Goal: Information Seeking & Learning: Check status

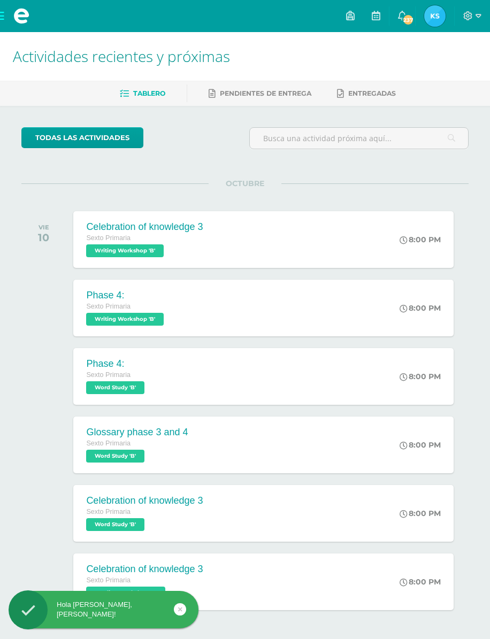
click at [410, 12] on link "237" at bounding box center [402, 16] width 26 height 32
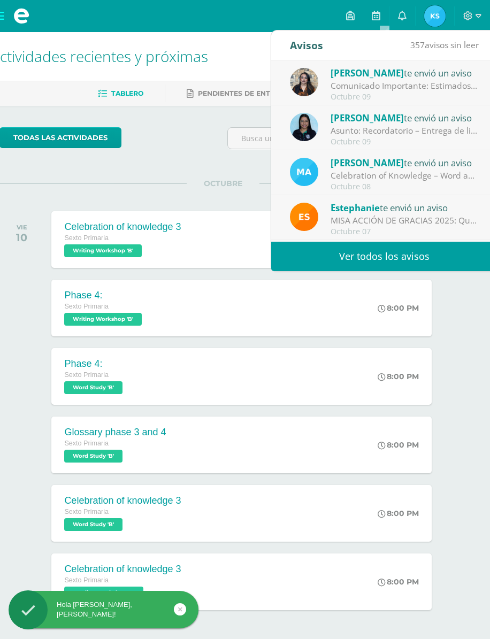
scroll to position [0, 21]
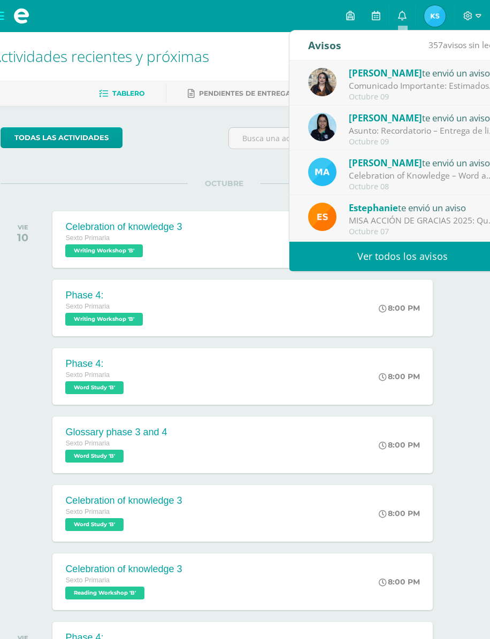
click at [438, 86] on div "Comunicado Importante: Estimados padres de familia: Un gusto saludarles. Envío …" at bounding box center [423, 86] width 149 height 12
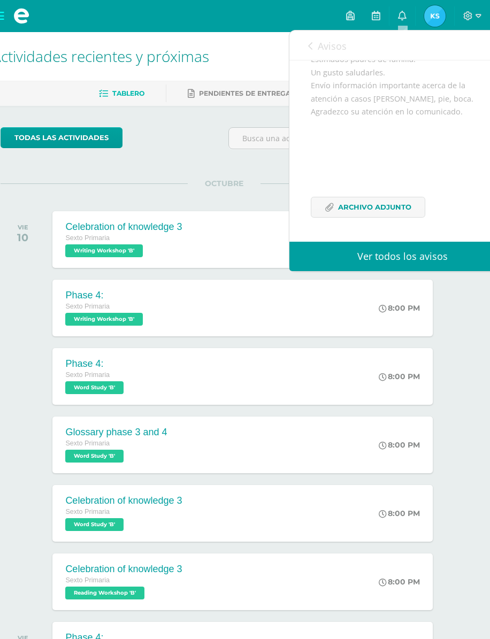
scroll to position [107, 0]
click at [400, 207] on span "Archivo Adjunto" at bounding box center [374, 207] width 73 height 20
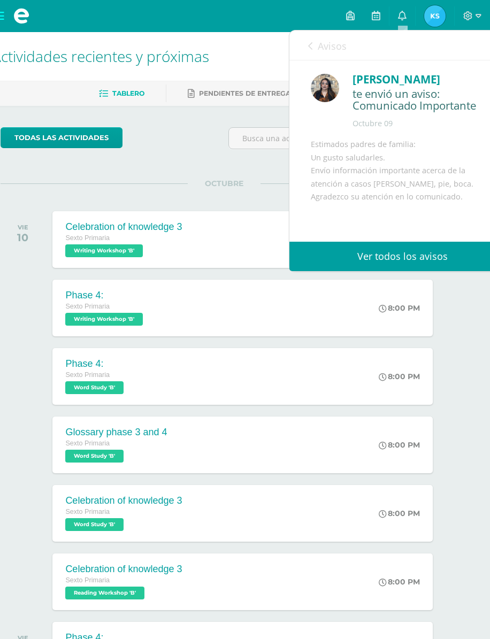
scroll to position [-1, 0]
click at [312, 45] on icon at bounding box center [310, 46] width 4 height 9
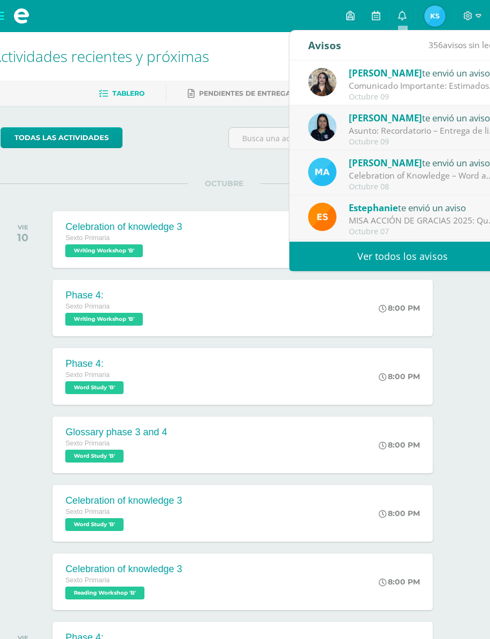
click at [438, 129] on div "Asunto: Recordatorio – Entrega de libro de alquiler Matemática CONAMAT: Estimad…" at bounding box center [423, 131] width 149 height 12
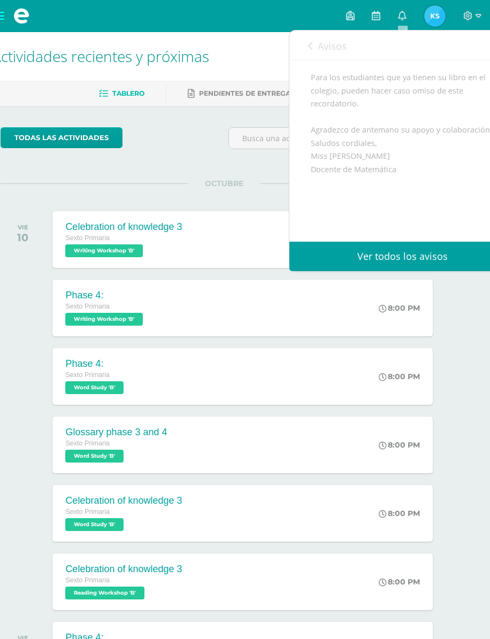
scroll to position [210, 0]
click at [312, 40] on link "Avisos" at bounding box center [327, 45] width 38 height 30
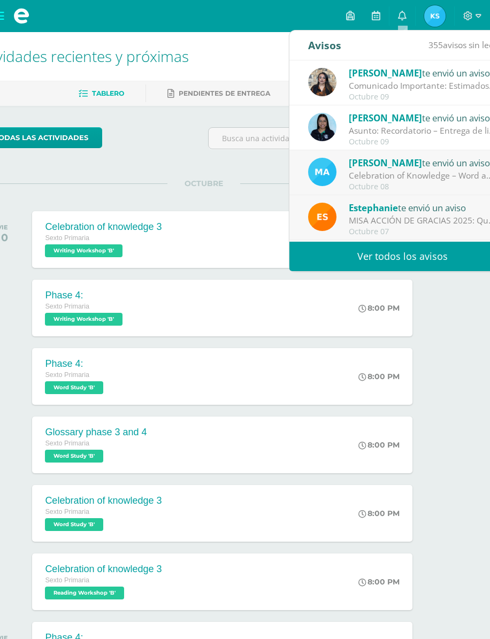
scroll to position [0, 0]
click at [418, 257] on link "Ver todos los avisos" at bounding box center [402, 256] width 226 height 29
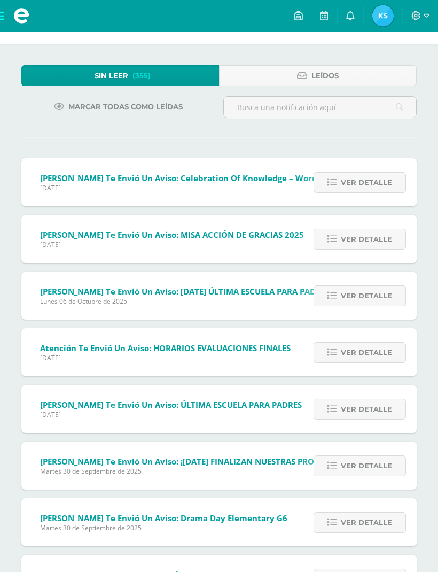
scroll to position [45, 0]
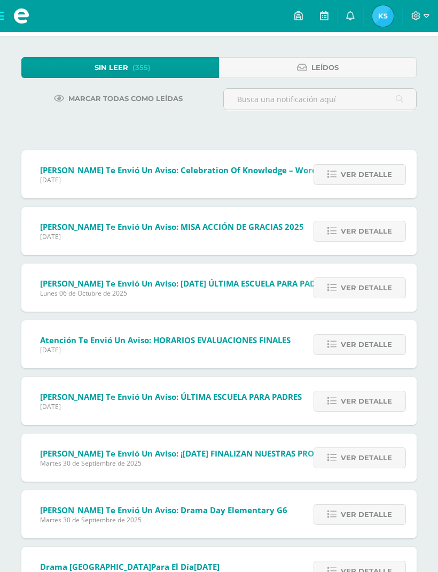
click at [381, 331] on div "Ver detalle" at bounding box center [357, 344] width 119 height 48
click at [381, 330] on div "Ver detalle" at bounding box center [357, 344] width 119 height 48
click at [382, 340] on span "Ver detalle" at bounding box center [366, 345] width 51 height 20
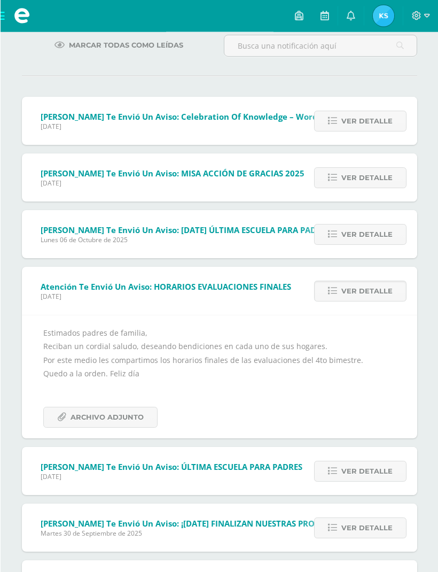
scroll to position [98, 0]
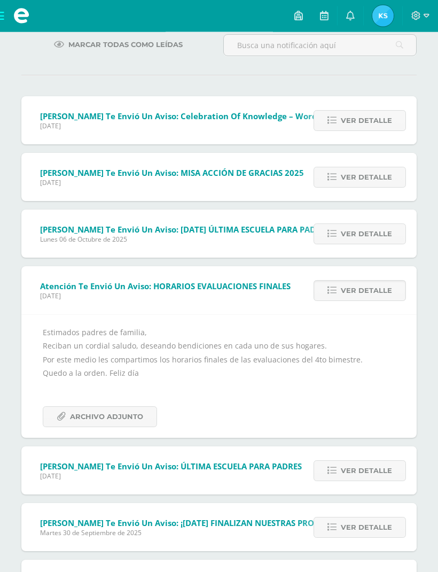
click at [138, 415] on span "Archivo Adjunto" at bounding box center [106, 417] width 73 height 20
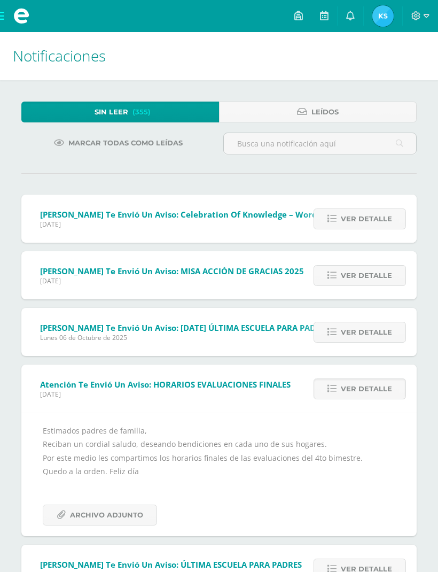
scroll to position [0, 0]
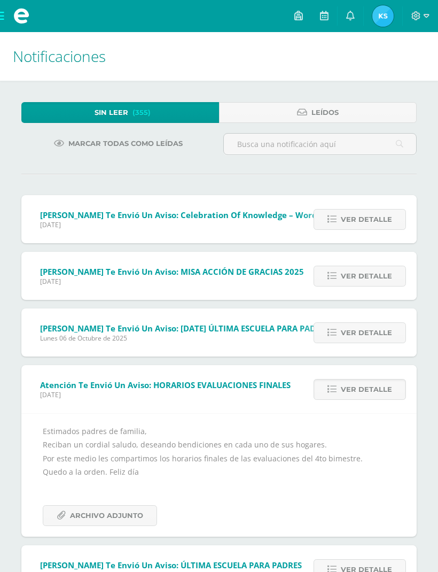
click at [191, 106] on link "Sin leer (355)" at bounding box center [120, 112] width 198 height 21
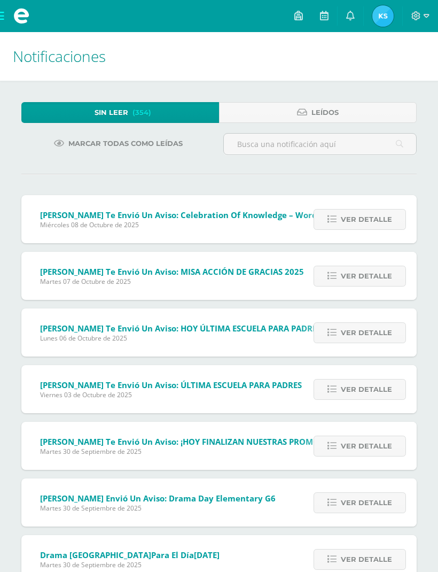
click at [386, 10] on img at bounding box center [383, 15] width 21 height 21
click at [374, 25] on span "Kenia Anelisse Mi Perfil" at bounding box center [383, 15] width 26 height 21
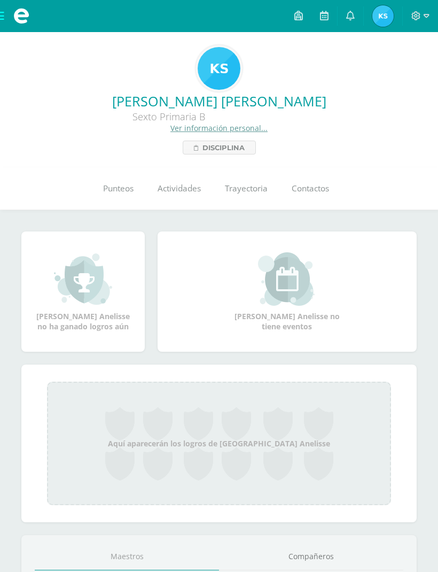
click at [388, 15] on img at bounding box center [383, 15] width 21 height 21
click at [410, 32] on div at bounding box center [420, 16] width 35 height 32
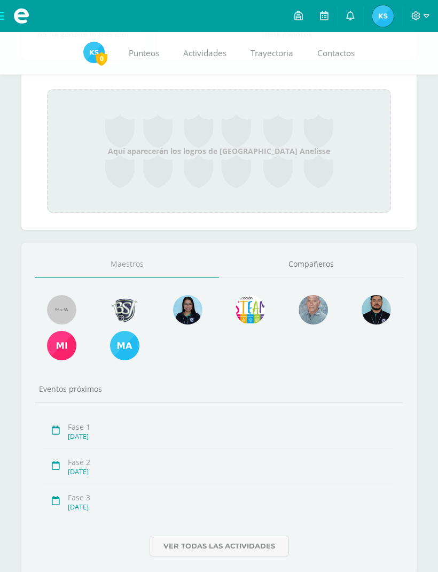
scroll to position [295, 0]
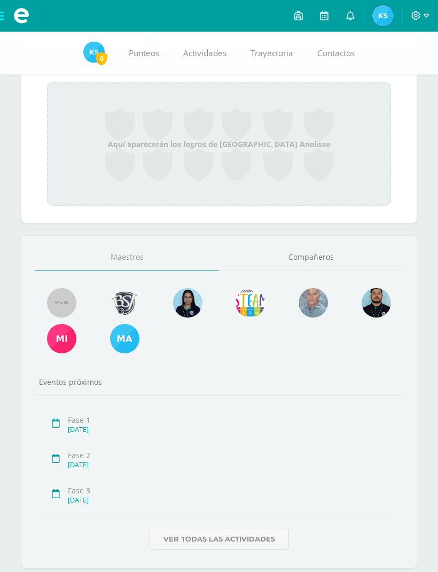
click at [267, 534] on link "Ver todas las actividades" at bounding box center [220, 539] width 140 height 21
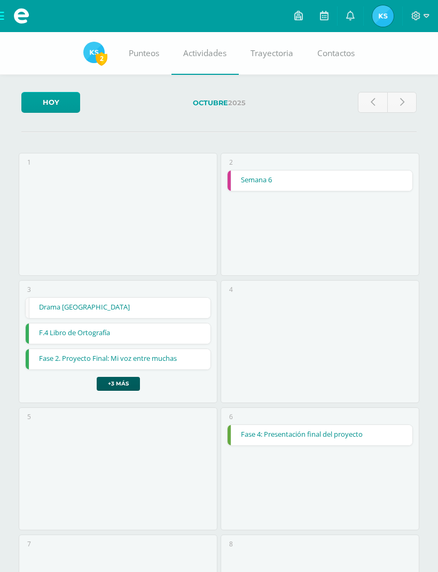
click at [134, 61] on link "Punteos" at bounding box center [144, 53] width 55 height 43
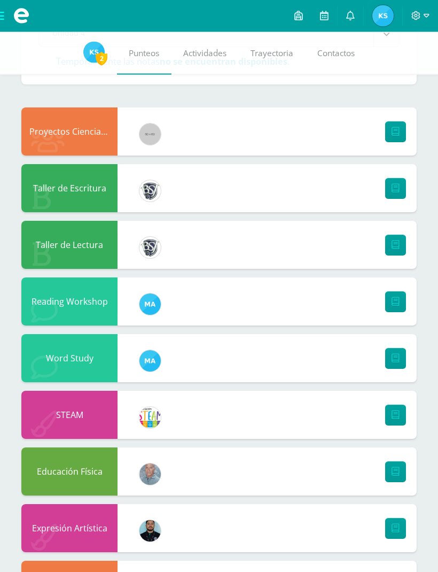
scroll to position [85, 0]
click at [56, 128] on icon at bounding box center [48, 140] width 34 height 27
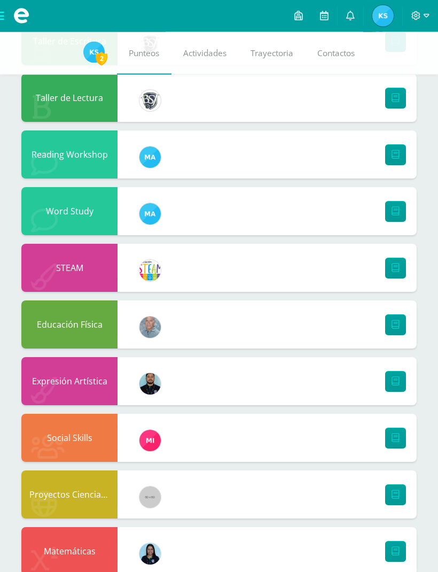
scroll to position [279, 0]
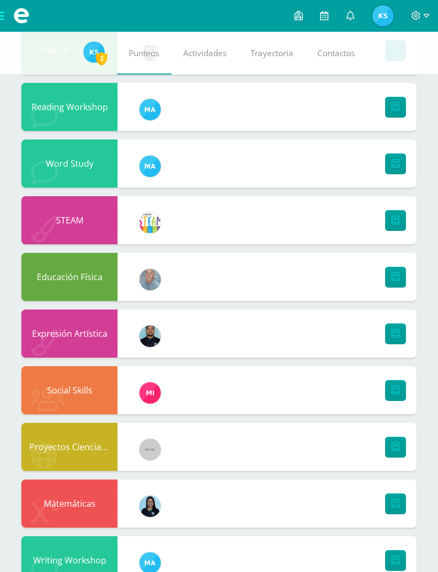
click at [76, 296] on div "Educación Física" at bounding box center [69, 277] width 96 height 48
click at [229, 266] on div "Educación Física Fernando Rivas Maestro" at bounding box center [219, 277] width 396 height 48
click at [391, 271] on link at bounding box center [395, 277] width 21 height 21
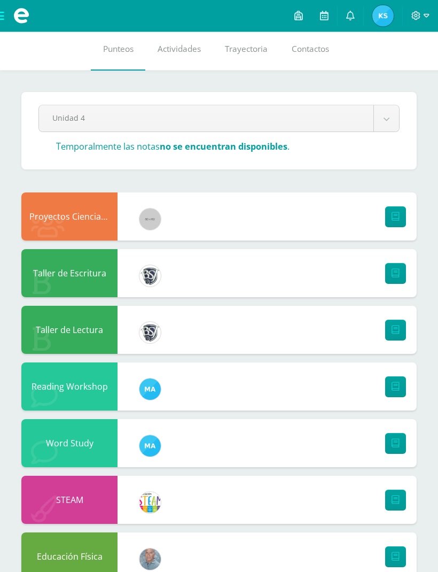
scroll to position [0, 0]
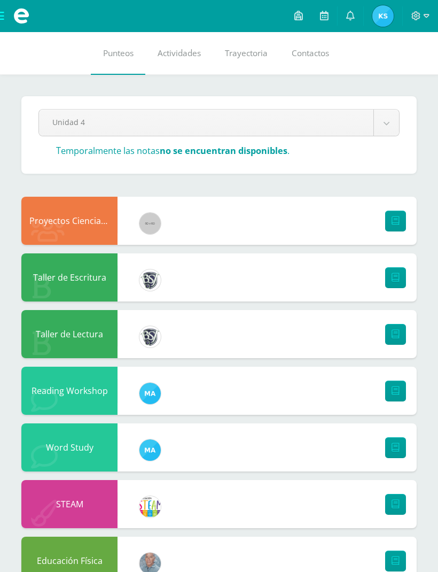
click at [61, 225] on icon at bounding box center [48, 230] width 34 height 27
click at [66, 226] on div "Proyectos Ciencias Sociales" at bounding box center [69, 221] width 96 height 48
click at [404, 212] on link at bounding box center [395, 221] width 21 height 21
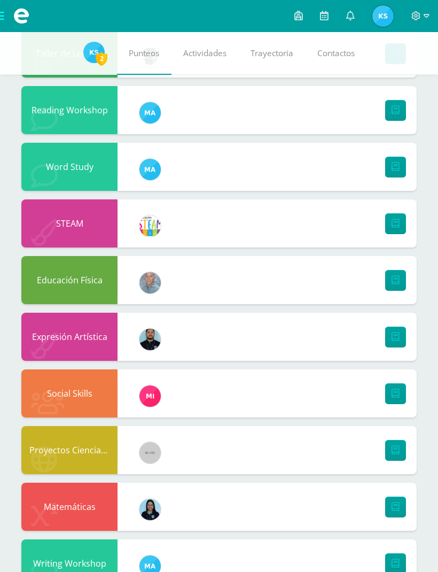
scroll to position [279, 0]
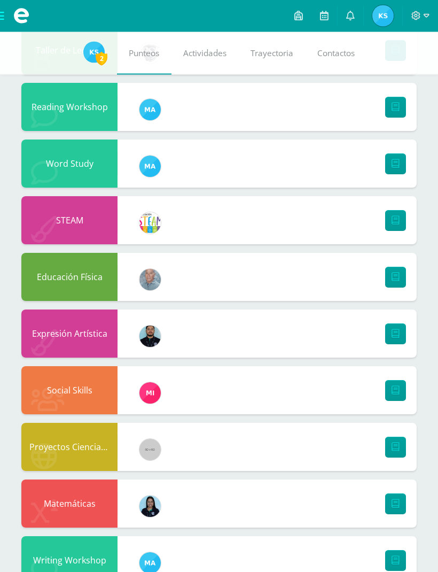
click at [72, 217] on div "STEAM" at bounding box center [69, 221] width 96 height 48
click at [391, 223] on link at bounding box center [395, 221] width 21 height 21
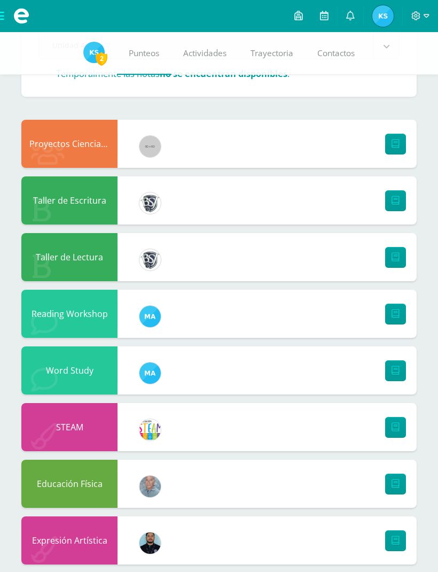
scroll to position [0, 0]
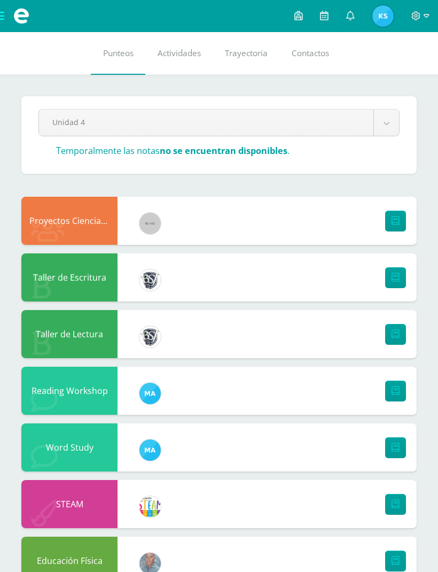
click at [169, 52] on span "Actividades" at bounding box center [179, 53] width 43 height 11
click at [302, 56] on span "Contactos" at bounding box center [310, 53] width 37 height 11
click at [250, 57] on span "Trayectoria" at bounding box center [246, 53] width 43 height 11
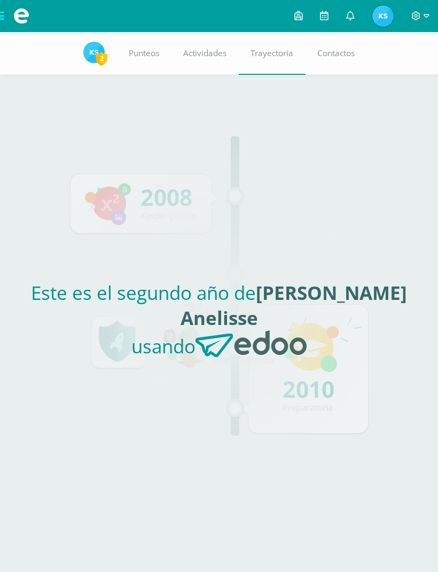
click at [149, 51] on span "Punteos" at bounding box center [144, 53] width 30 height 11
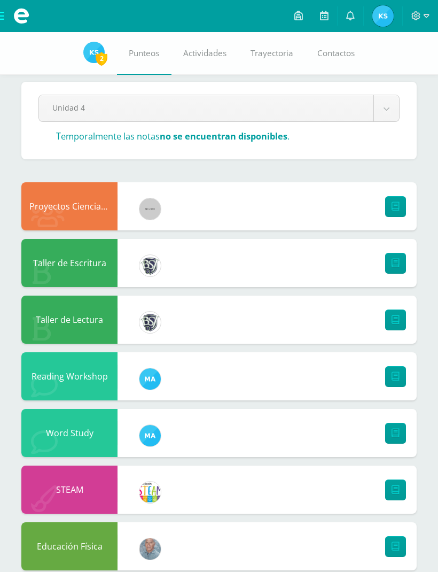
scroll to position [15, 0]
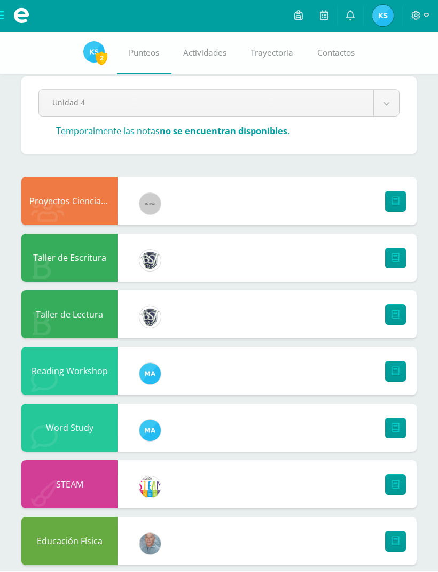
click at [344, 130] on div "Unidad 4 Unidad 1 Unidad 2 Unidad 3 Unidad 4 Temporalmente las notas no se encu…" at bounding box center [219, 116] width 370 height 52
click at [385, 96] on body "Mis cursos Archivos Cerrar panel Educación Física Sexto Primaria "B" Expresión …" at bounding box center [219, 427] width 438 height 885
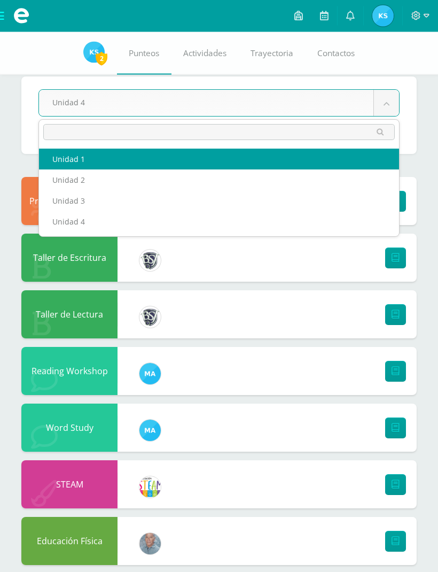
select select "Unidad 1"
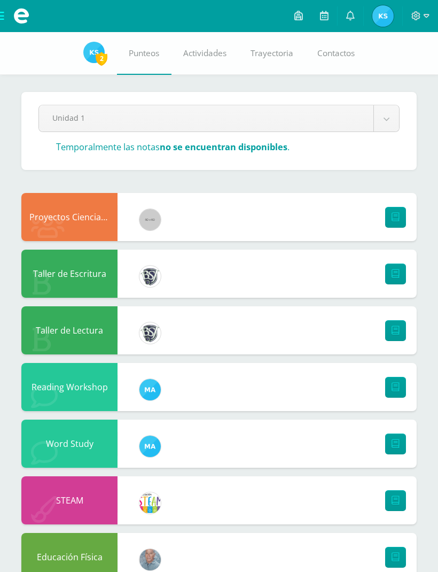
click at [388, 221] on link at bounding box center [395, 217] width 21 height 21
click at [375, 123] on body "Mis cursos Archivos Cerrar panel Educación Física Sexto Primaria "B" Expresión …" at bounding box center [219, 443] width 438 height 886
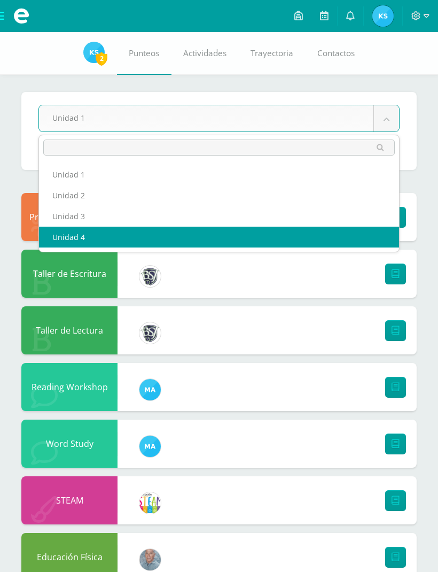
select select "Unidad 4"
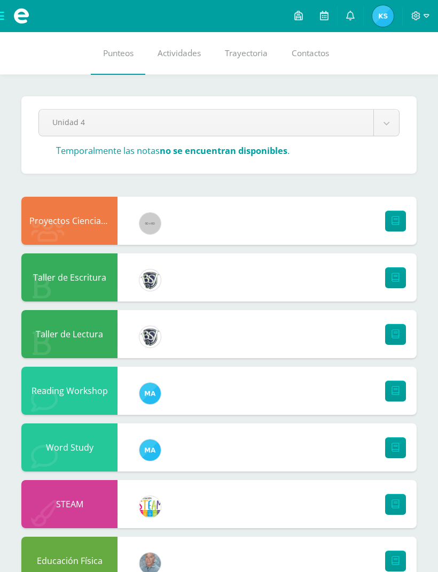
click at [383, 22] on img at bounding box center [383, 15] width 21 height 21
click at [426, 17] on icon at bounding box center [427, 16] width 6 height 4
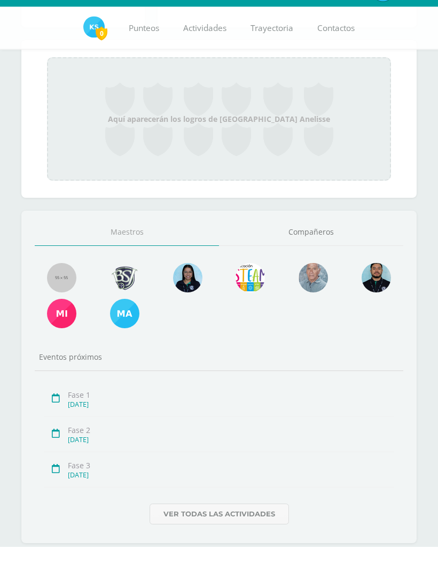
scroll to position [295, 0]
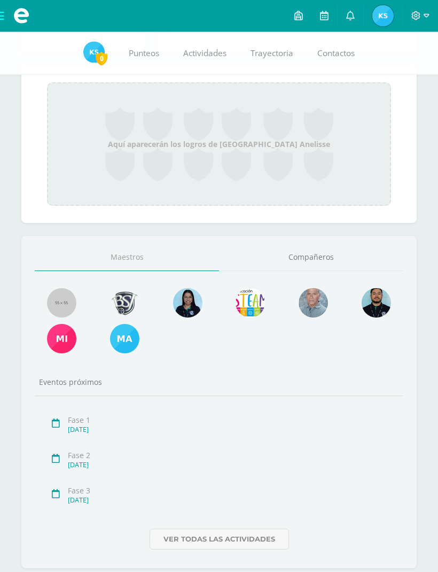
click at [259, 544] on link "Ver todas las actividades" at bounding box center [220, 539] width 140 height 21
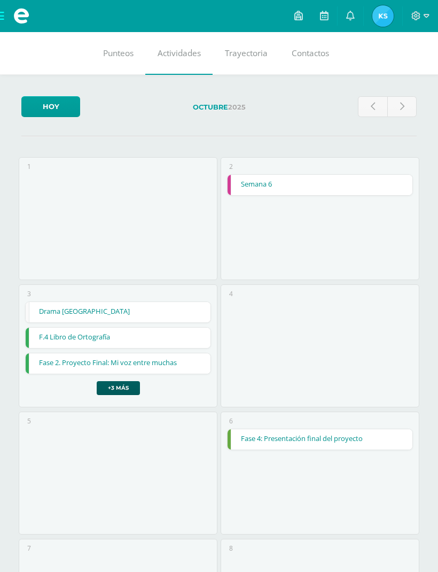
click at [414, 11] on span at bounding box center [421, 16] width 18 height 12
click at [268, 244] on div "2 Semana 6 Semana 6 Expresión Artística Cargando contenido" at bounding box center [320, 218] width 199 height 123
click at [305, 51] on span "Contactos" at bounding box center [310, 53] width 37 height 11
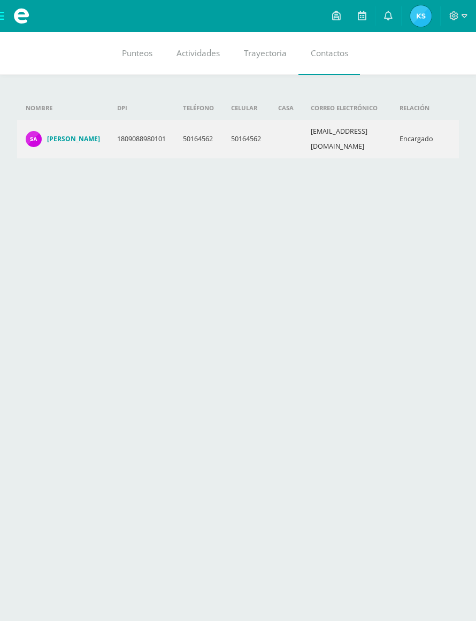
click at [449, 16] on div at bounding box center [458, 16] width 35 height 32
click at [414, 18] on img at bounding box center [420, 15] width 21 height 21
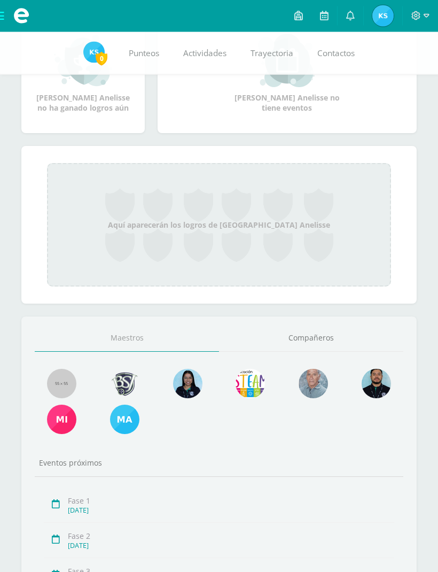
scroll to position [220, 0]
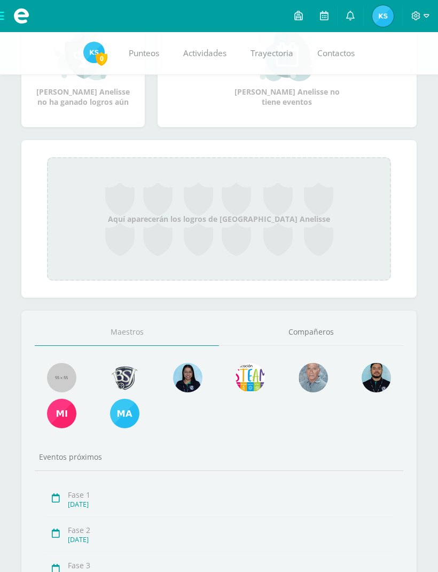
click at [312, 330] on link "Compañeros" at bounding box center [311, 332] width 184 height 27
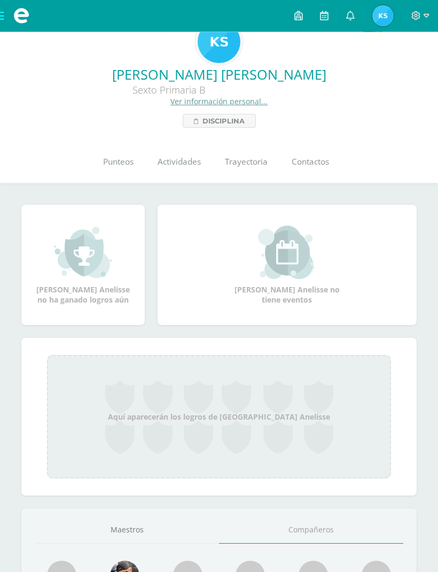
scroll to position [0, 0]
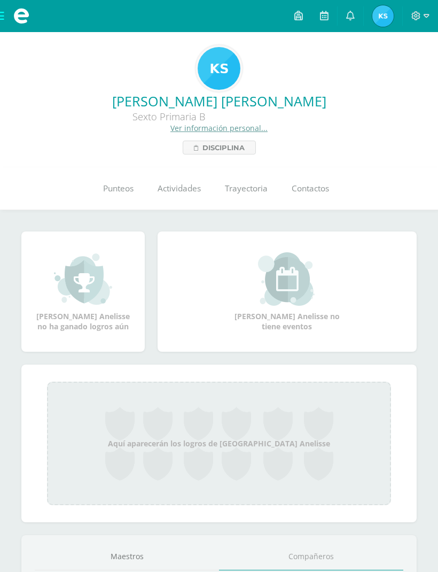
click at [383, 10] on img at bounding box center [383, 15] width 21 height 21
click at [412, 12] on icon at bounding box center [417, 16] width 10 height 10
click at [412, 21] on span at bounding box center [421, 16] width 18 height 12
